Goal: Task Accomplishment & Management: Manage account settings

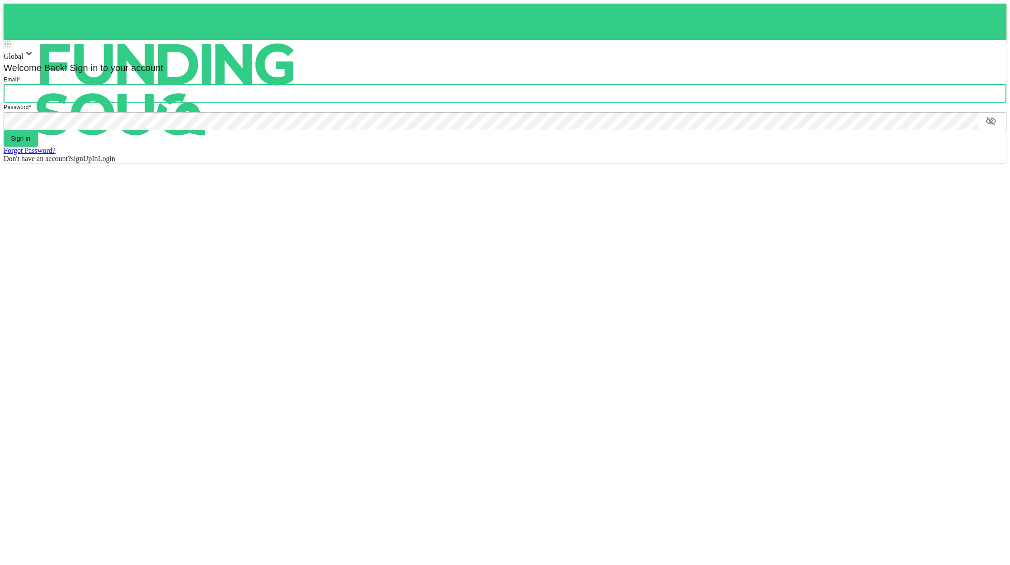
type input "[EMAIL_ADDRESS][DOMAIN_NAME]"
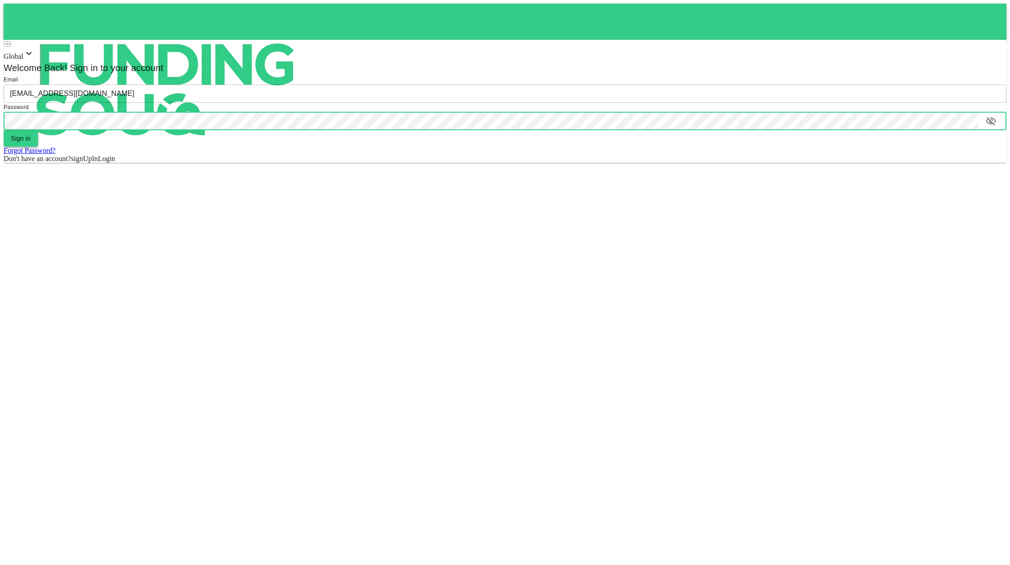
click at [22, 135] on button "Sign in" at bounding box center [21, 138] width 34 height 16
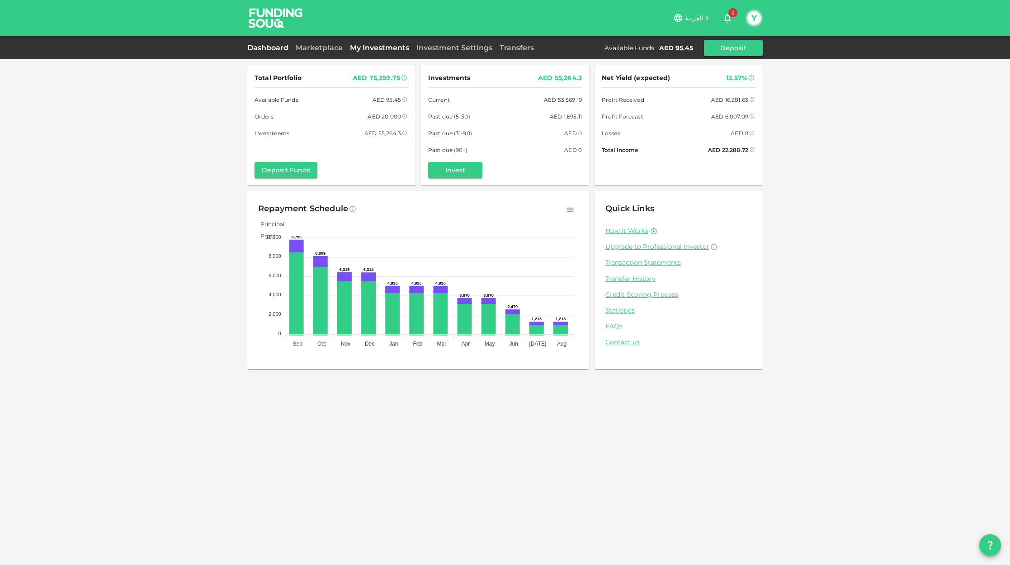
click at [370, 47] on link "My Investments" at bounding box center [379, 47] width 66 height 9
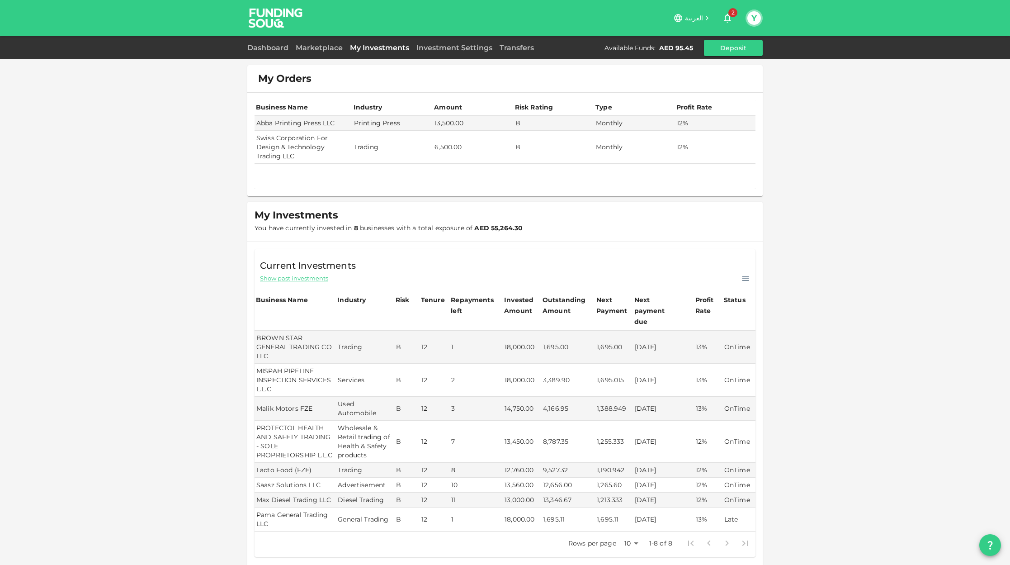
click at [370, 47] on link "My Investments" at bounding box center [379, 47] width 66 height 9
